Goal: Task Accomplishment & Management: Manage account settings

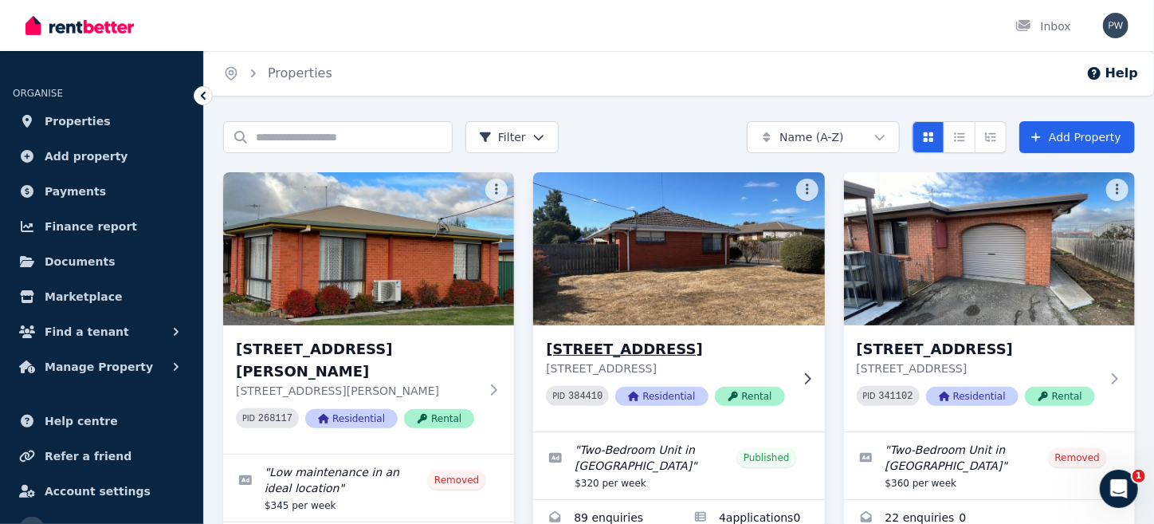
click at [678, 286] on img at bounding box center [679, 248] width 306 height 161
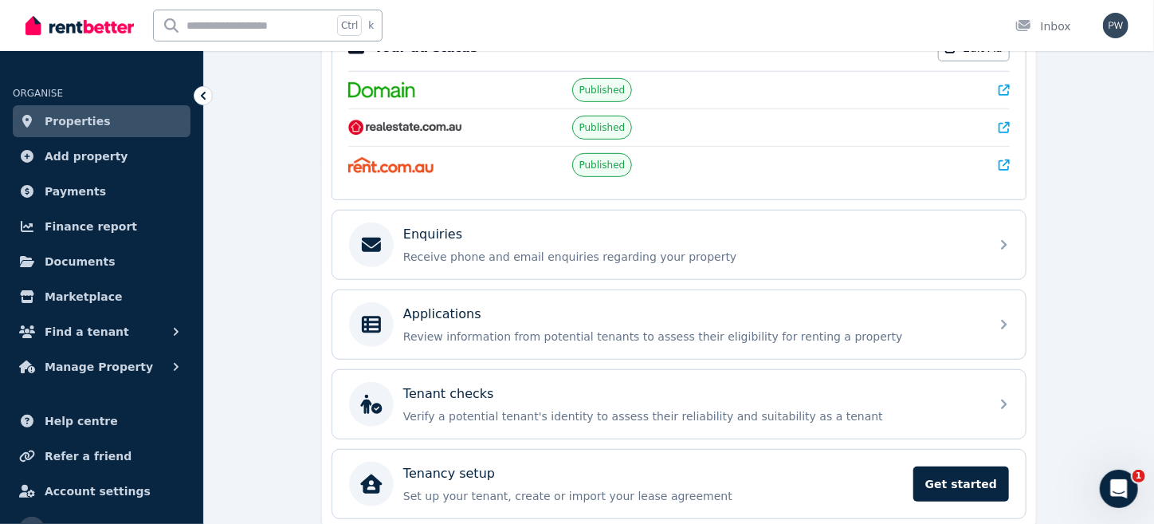
scroll to position [419, 0]
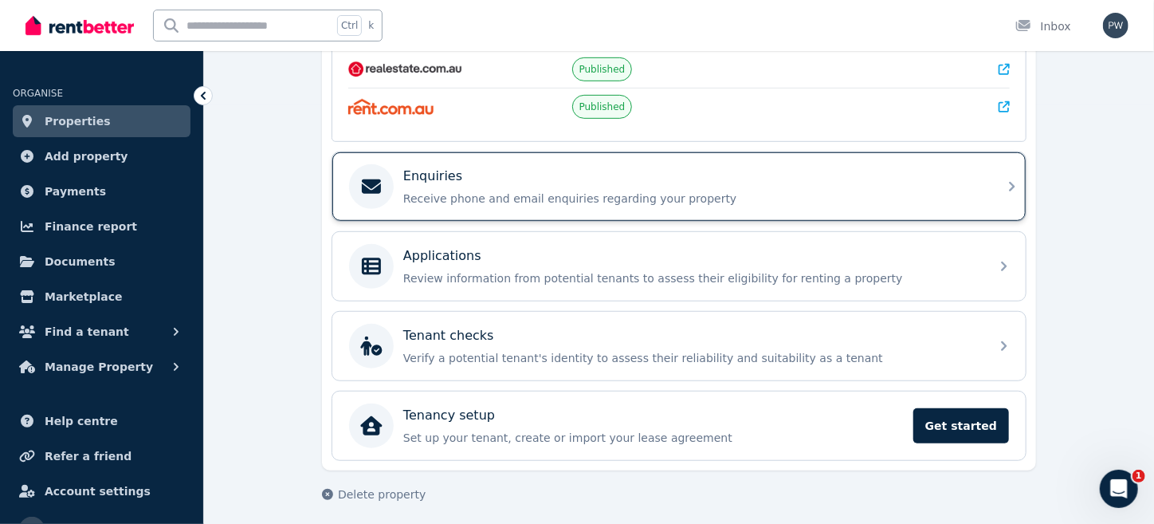
click at [446, 199] on p "Receive phone and email enquiries regarding your property" at bounding box center [691, 199] width 577 height 16
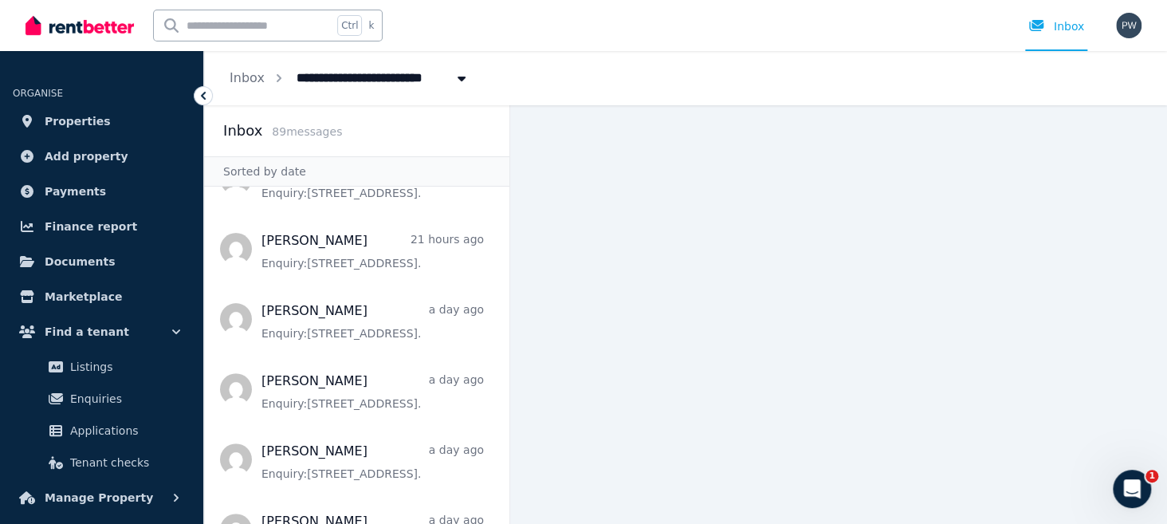
scroll to position [287, 0]
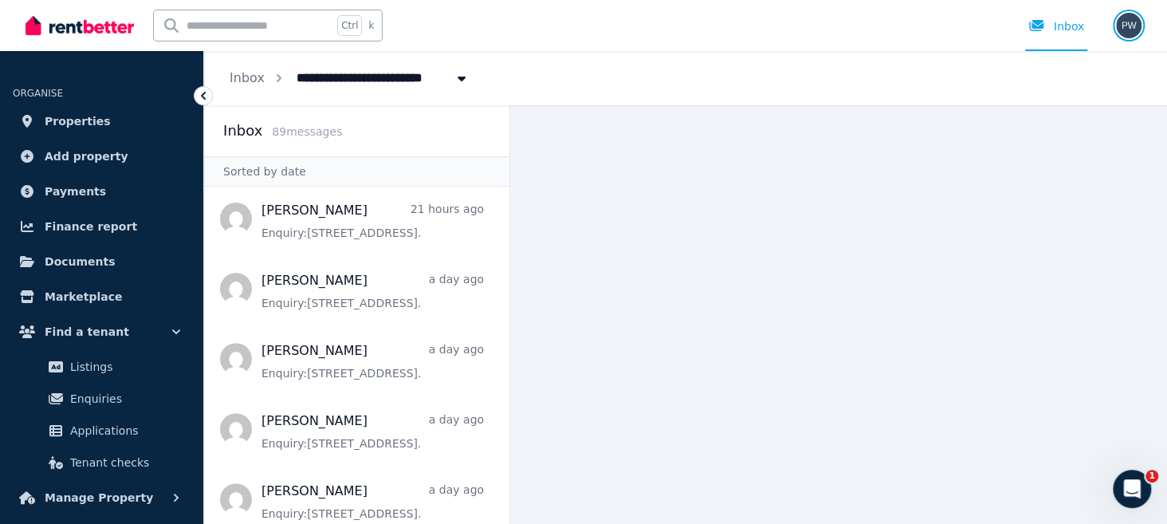
click at [1129, 23] on img "button" at bounding box center [1129, 26] width 26 height 26
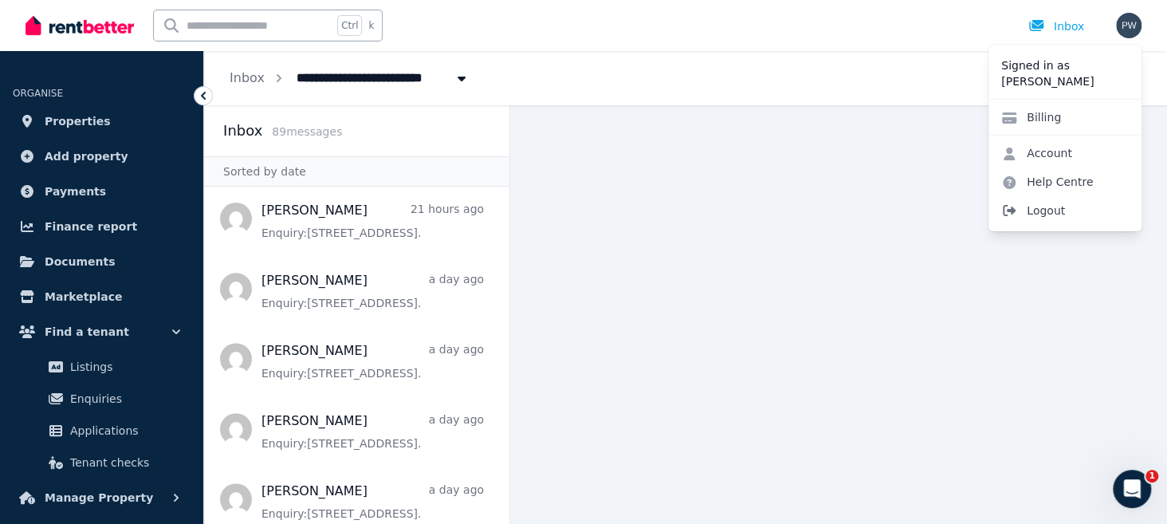
click at [1039, 211] on span "Logout" at bounding box center [1064, 210] width 153 height 29
